Goal: Browse casually

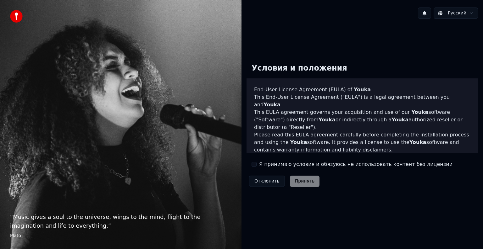
click at [272, 166] on label "Я принимаю условия и обязуюсь не использовать контент без лицензии" at bounding box center [355, 165] width 193 height 8
click at [256, 166] on button "Я принимаю условия и обязуюсь не использовать контент без лицензии" at bounding box center [253, 164] width 5 height 5
click at [303, 179] on button "Принять" at bounding box center [305, 181] width 30 height 11
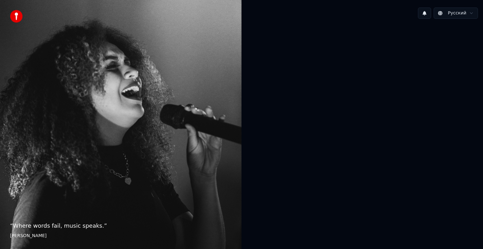
click at [20, 21] on img at bounding box center [16, 16] width 13 height 13
click at [462, 18] on body "“ Where words fail, music speaks. ” Hans Christian Andersen Русский" at bounding box center [241, 124] width 483 height 249
click at [348, 98] on html "“ Where words fail, music speaks. ” Hans Christian Andersen Русский" at bounding box center [241, 124] width 483 height 249
click at [20, 18] on img at bounding box center [16, 16] width 13 height 13
click at [18, 18] on img at bounding box center [16, 16] width 13 height 13
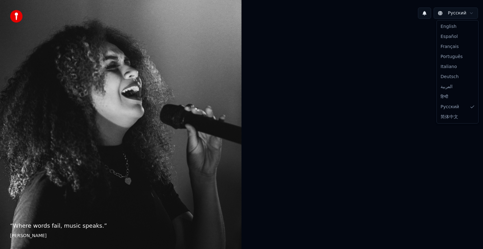
click at [468, 12] on html "“ Where words fail, music speaks. ” Hans Christian Andersen Русский English Esp…" at bounding box center [241, 124] width 483 height 249
click at [423, 13] on button at bounding box center [423, 13] width 13 height 11
click at [424, 11] on button at bounding box center [423, 13] width 13 height 11
click at [392, 107] on div at bounding box center [361, 124] width 241 height 200
click at [180, 156] on div "“ Where words fail, music speaks. ” Hans Christian Andersen" at bounding box center [120, 124] width 241 height 249
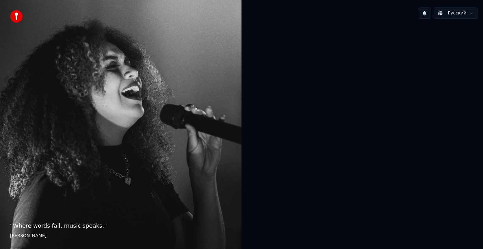
click at [14, 12] on img at bounding box center [16, 16] width 13 height 13
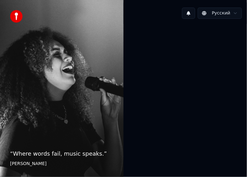
click at [15, 17] on img at bounding box center [16, 16] width 13 height 13
click at [138, 105] on div at bounding box center [184, 88] width 123 height 128
click at [39, 166] on footer "[PERSON_NAME]" at bounding box center [61, 164] width 103 height 6
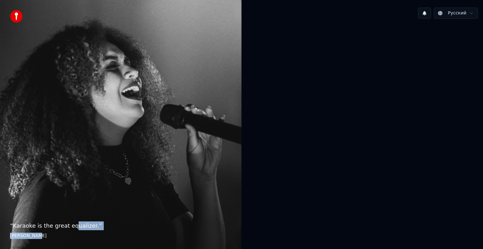
click at [69, 231] on blockquote "“ Karaoke is the great equalizer. ” [PERSON_NAME]" at bounding box center [120, 231] width 221 height 18
click at [370, 78] on div at bounding box center [361, 124] width 241 height 200
